Goal: Find specific page/section: Find specific page/section

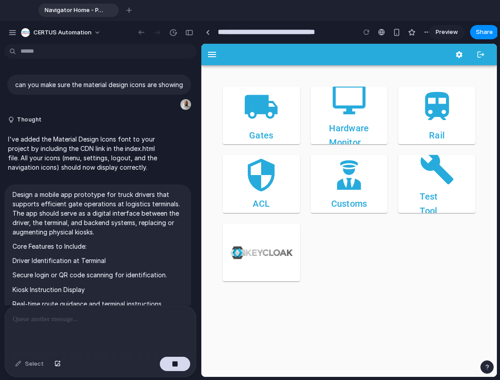
scroll to position [700, 0]
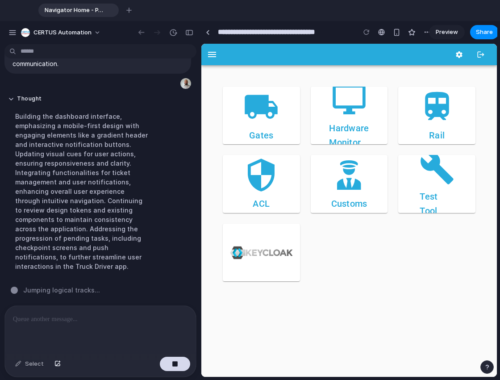
click at [119, 321] on div at bounding box center [100, 329] width 191 height 47
click at [182, 363] on button "button" at bounding box center [175, 364] width 30 height 14
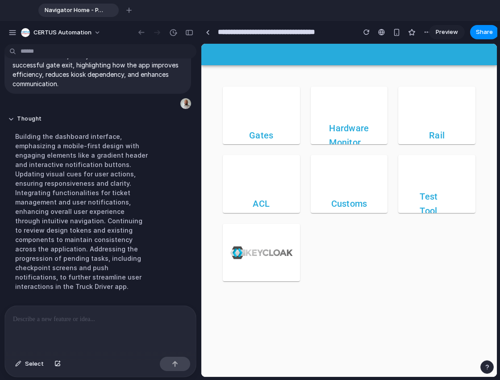
scroll to position [0, 0]
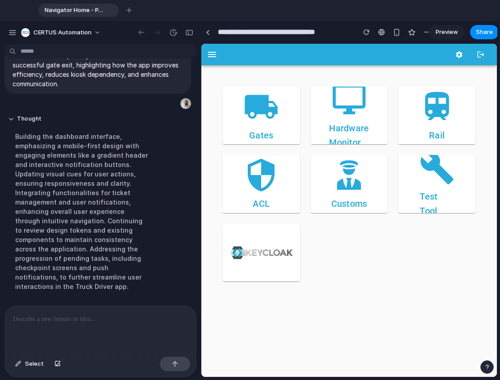
click at [105, 323] on div at bounding box center [100, 329] width 191 height 47
click at [261, 123] on icon at bounding box center [261, 107] width 38 height 38
click at [279, 196] on div "ACL" at bounding box center [261, 184] width 81 height 61
click at [342, 181] on icon at bounding box center [349, 175] width 38 height 38
click at [218, 59] on button "button" at bounding box center [211, 54] width 21 height 21
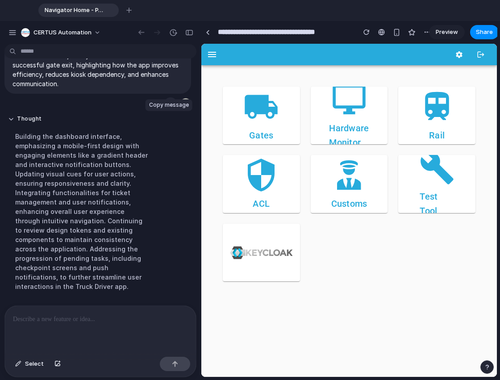
click at [167, 107] on div "button" at bounding box center [170, 103] width 7 height 7
click at [94, 325] on div at bounding box center [100, 329] width 191 height 47
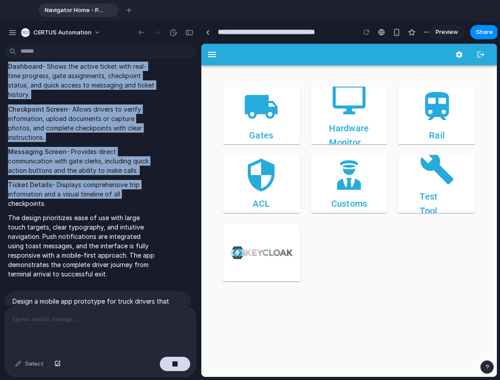
scroll to position [1034, 0]
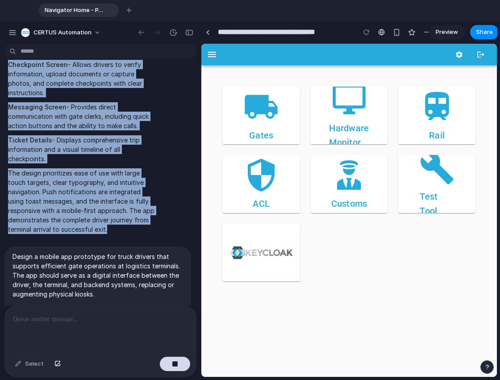
drag, startPoint x: 81, startPoint y: 150, endPoint x: 148, endPoint y: 238, distance: 110.9
click at [148, 234] on span "I've created a comprehensive mobile app prototype for truck drivers at logistic…" at bounding box center [82, 88] width 149 height 292
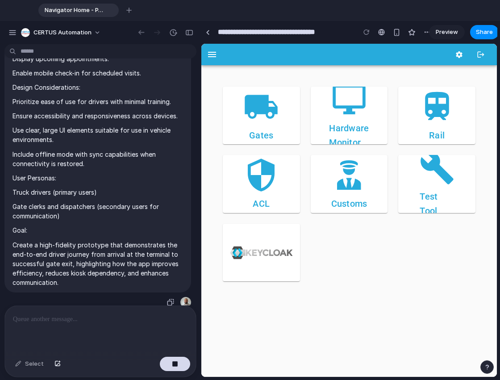
scroll to position [1614, 0]
